Goal: Task Accomplishment & Management: Manage account settings

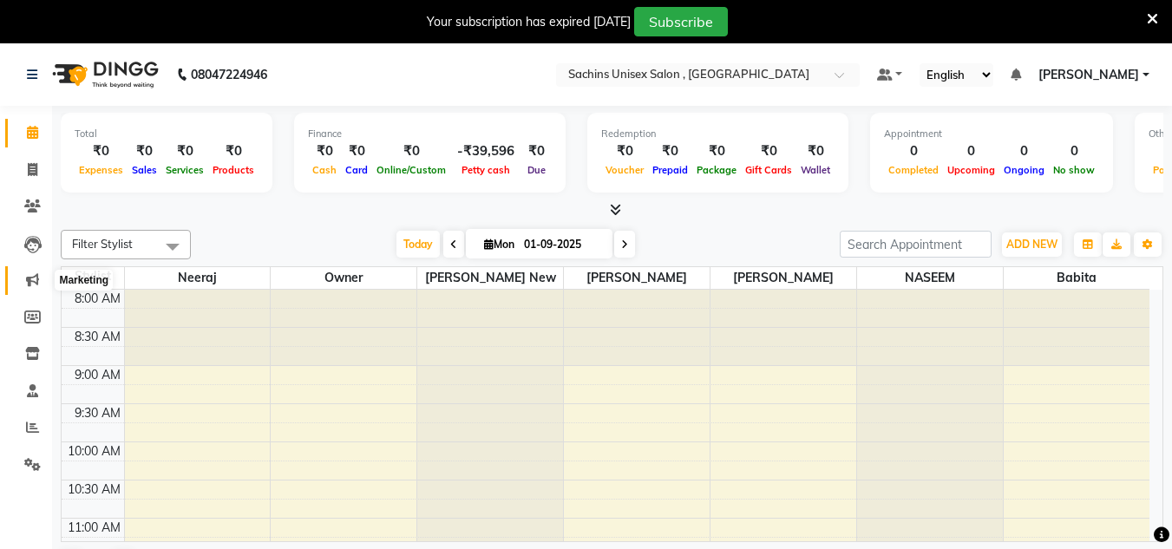
click at [33, 279] on icon at bounding box center [32, 279] width 13 height 13
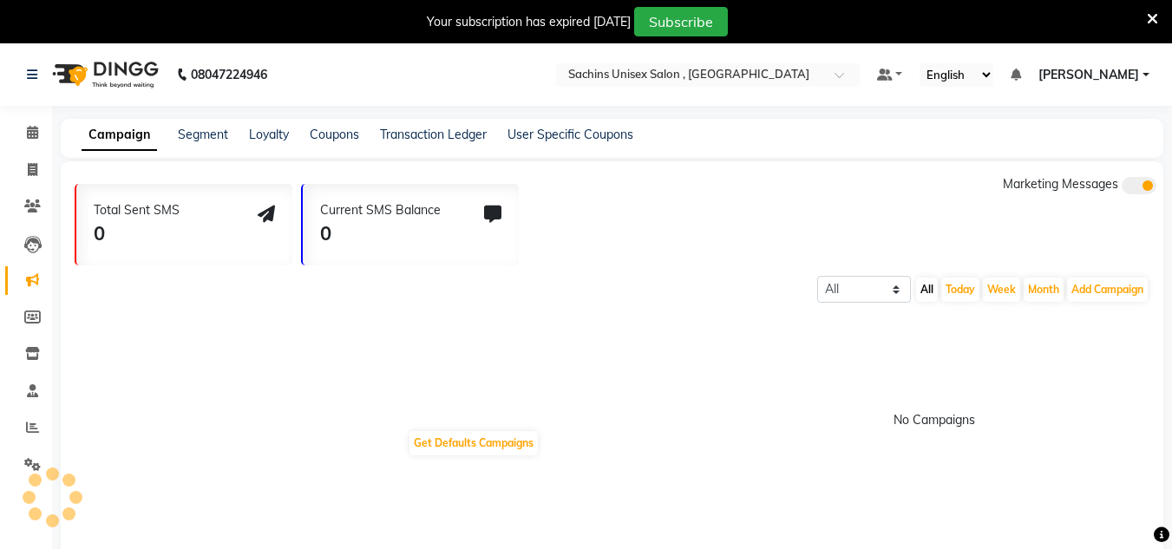
click at [33, 279] on icon at bounding box center [32, 279] width 13 height 13
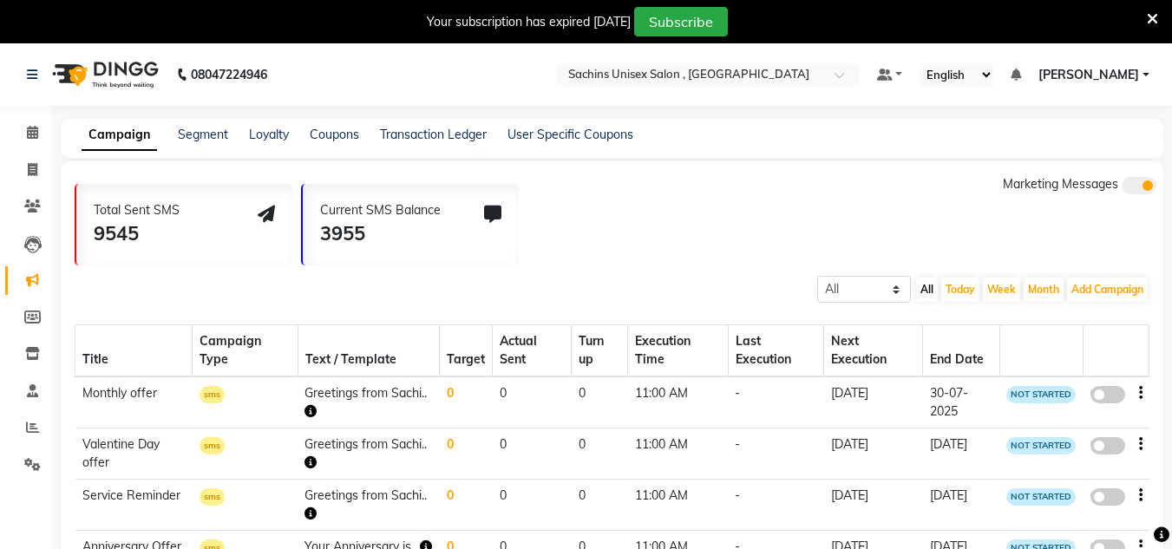
click at [1144, 75] on link "[PERSON_NAME]" at bounding box center [1094, 75] width 111 height 18
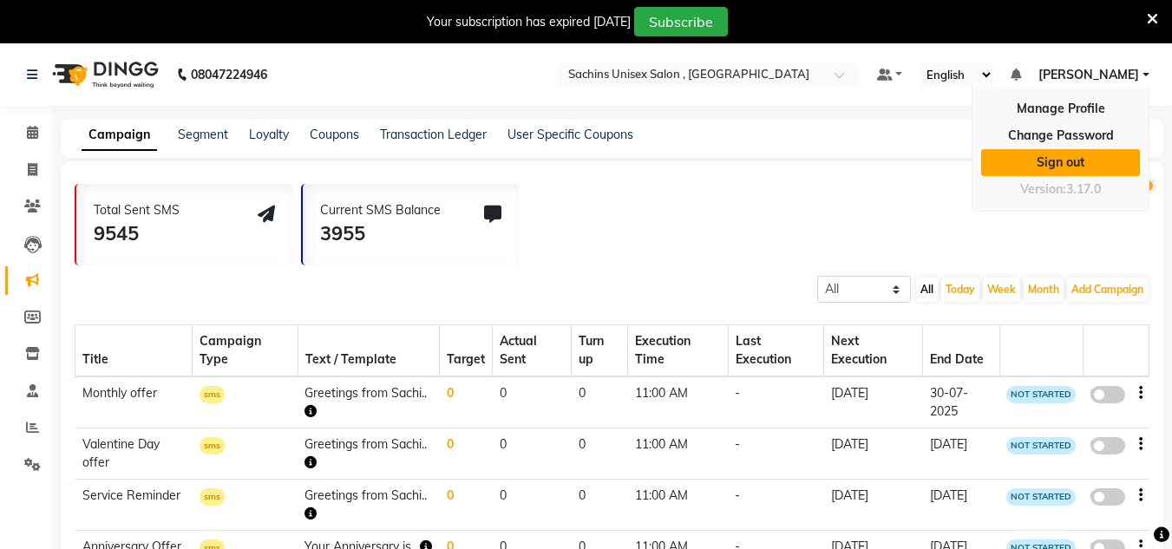
click at [1080, 161] on link "Sign out" at bounding box center [1060, 162] width 159 height 27
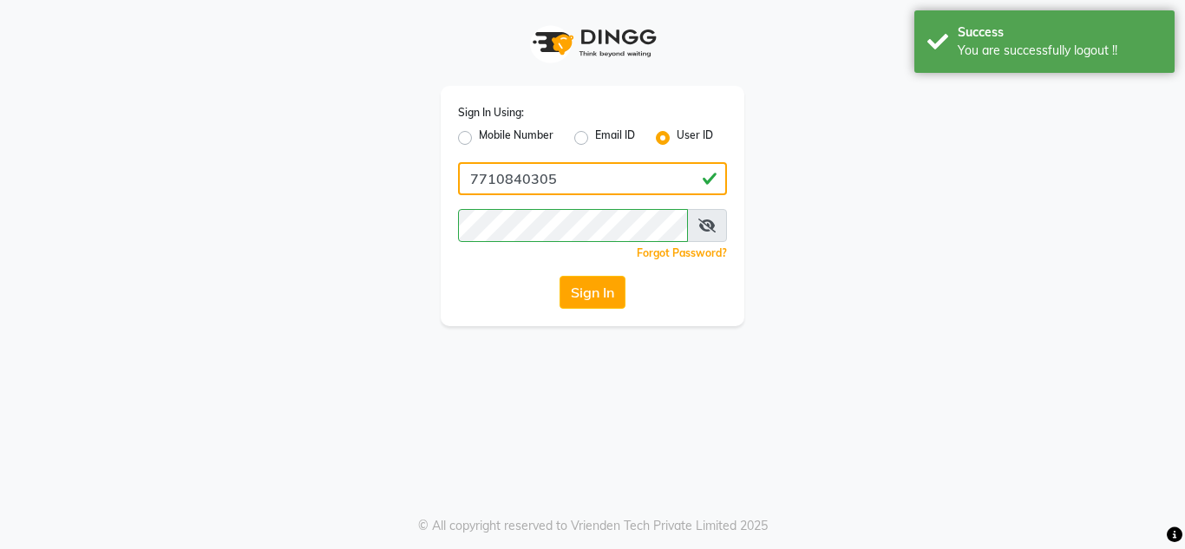
click at [615, 187] on input "7710840305" at bounding box center [592, 178] width 269 height 33
type input "sachins"
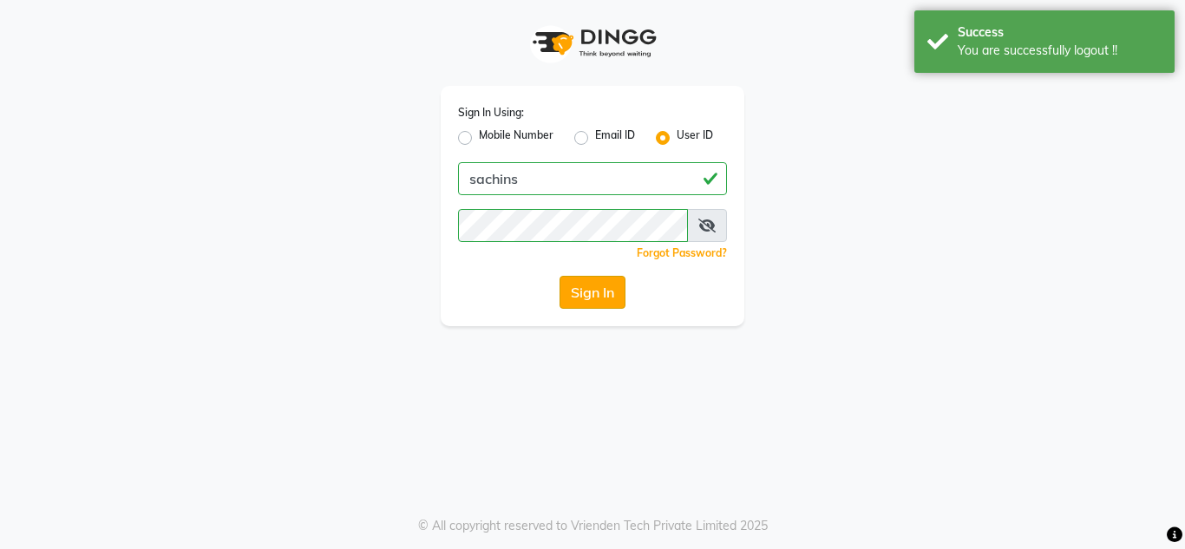
click at [616, 294] on button "Sign In" at bounding box center [593, 292] width 66 height 33
